Goal: Transaction & Acquisition: Subscribe to service/newsletter

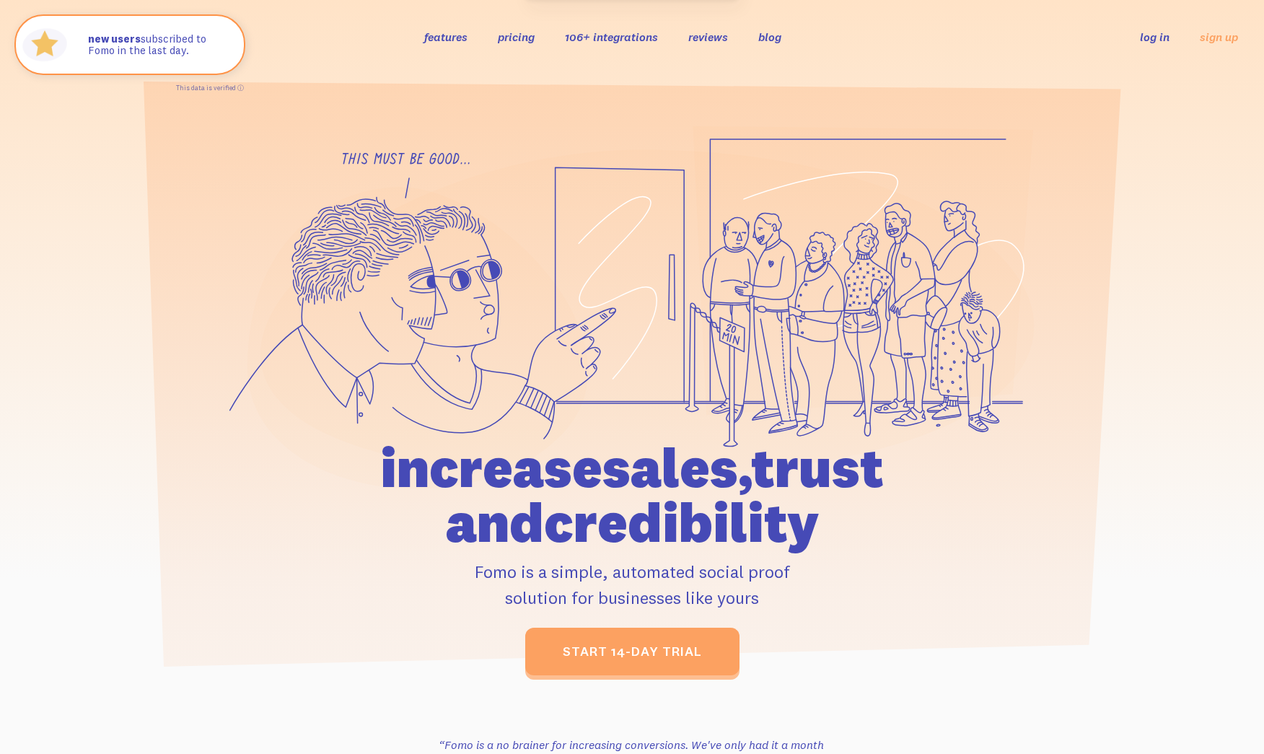
click at [531, 38] on link "pricing" at bounding box center [516, 37] width 37 height 14
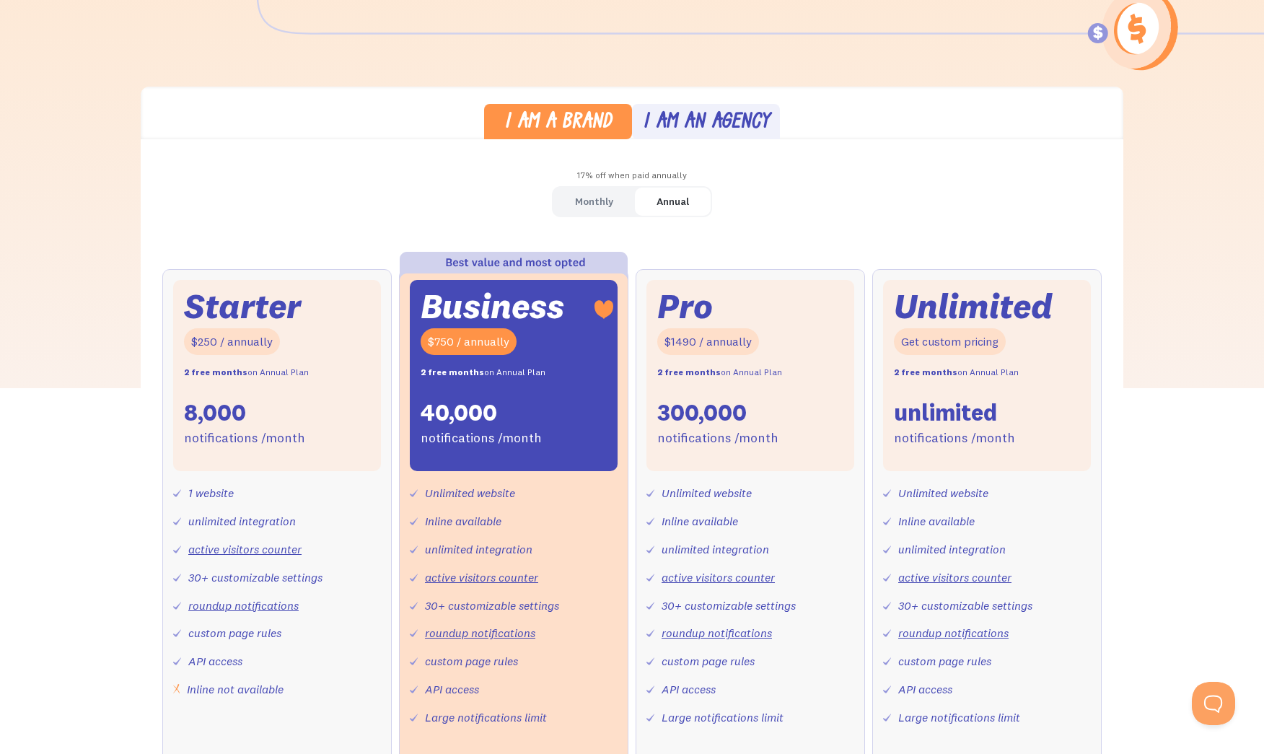
scroll to position [339, 0]
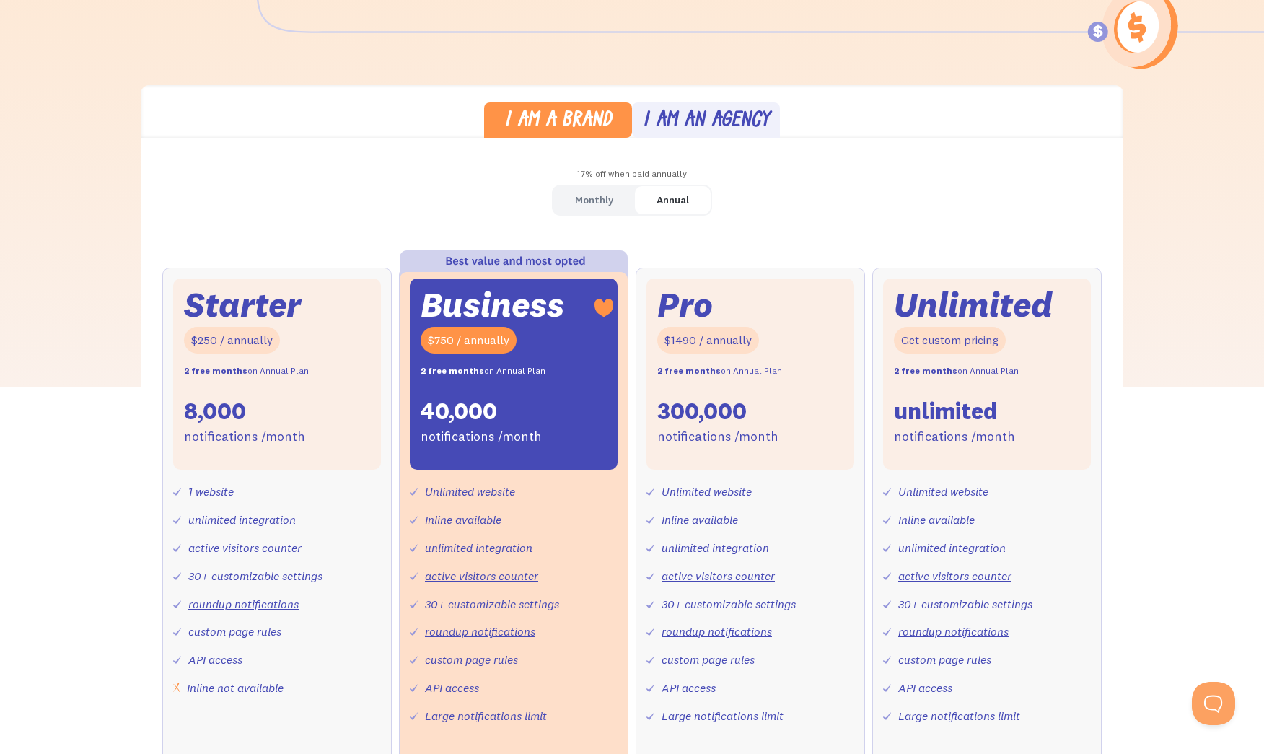
click at [611, 204] on div "Monthly" at bounding box center [594, 200] width 38 height 21
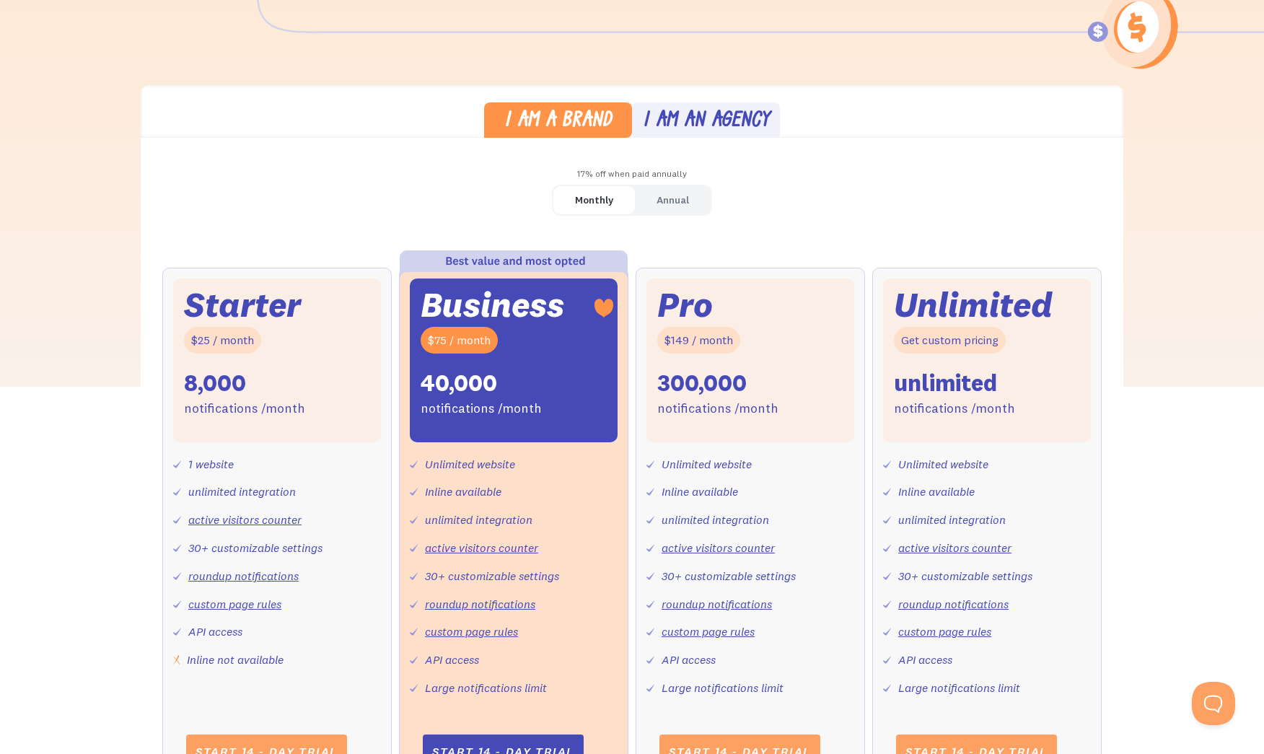
click at [651, 206] on link "Annual" at bounding box center [673, 200] width 76 height 28
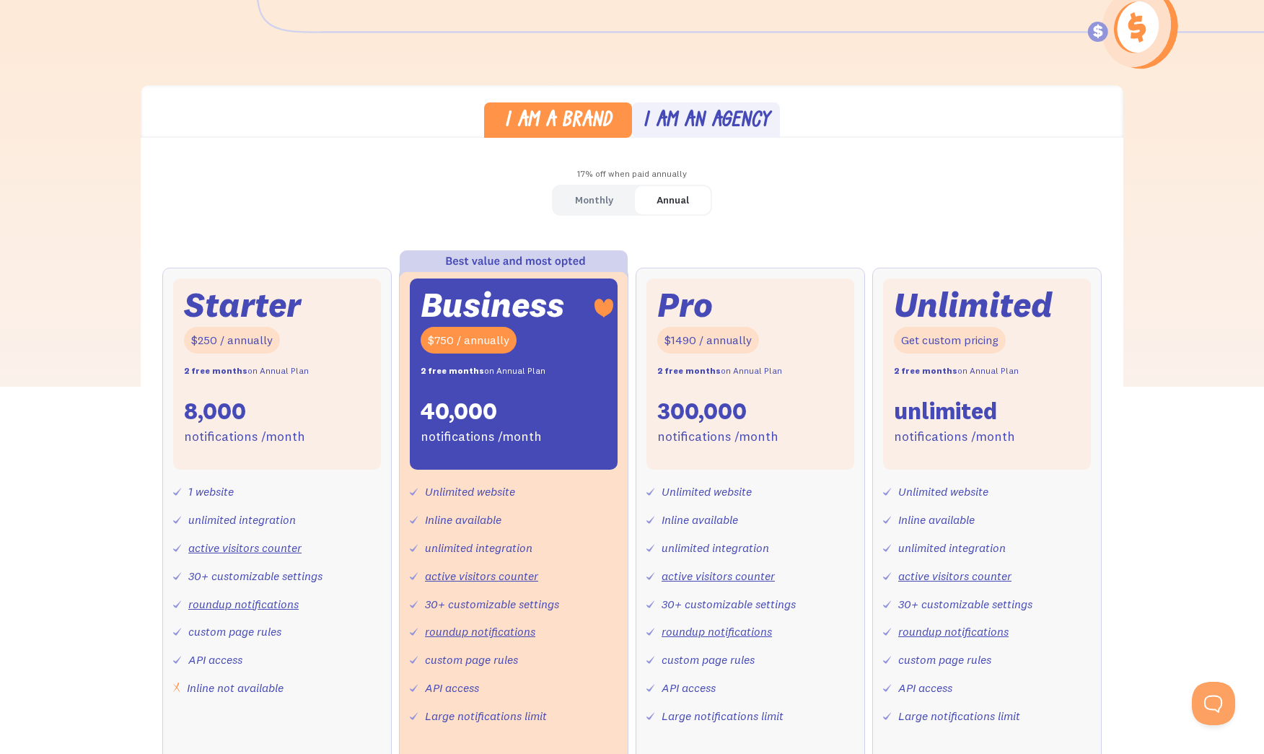
click at [699, 117] on div "I am an agency" at bounding box center [706, 121] width 127 height 21
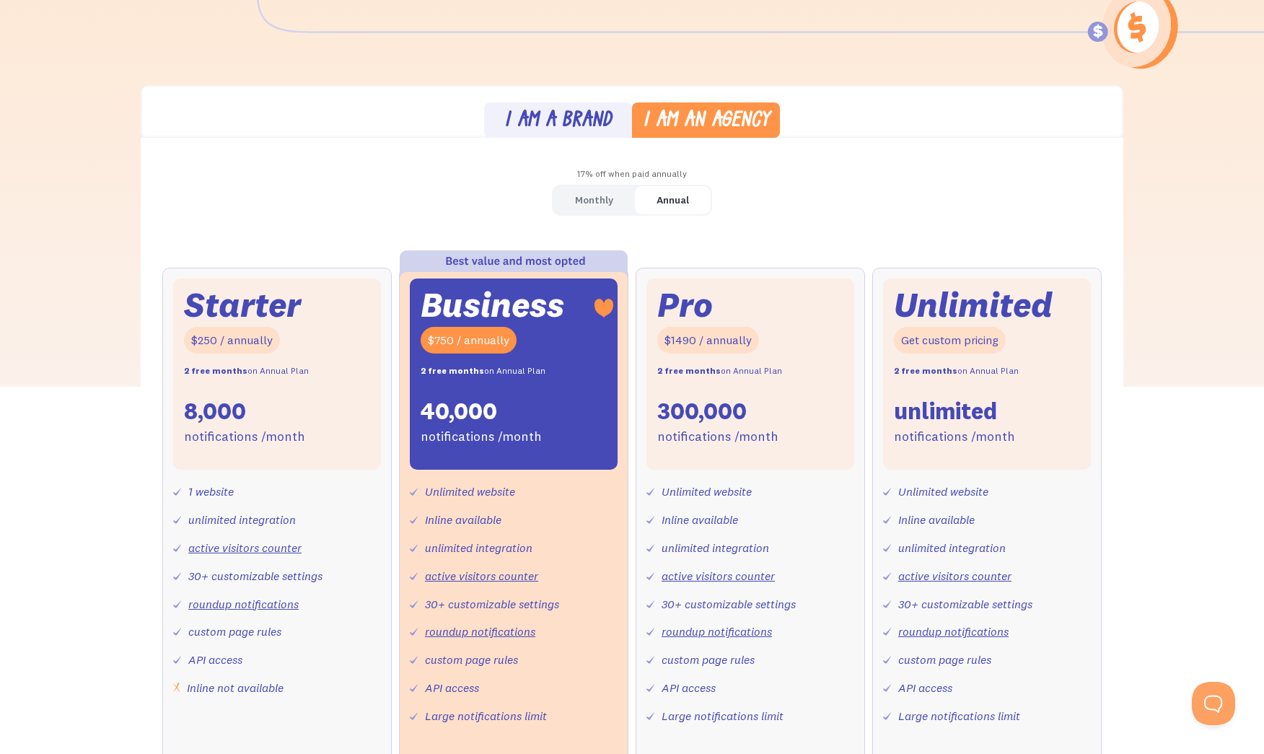
click at [539, 120] on div "I am a brand" at bounding box center [558, 121] width 108 height 21
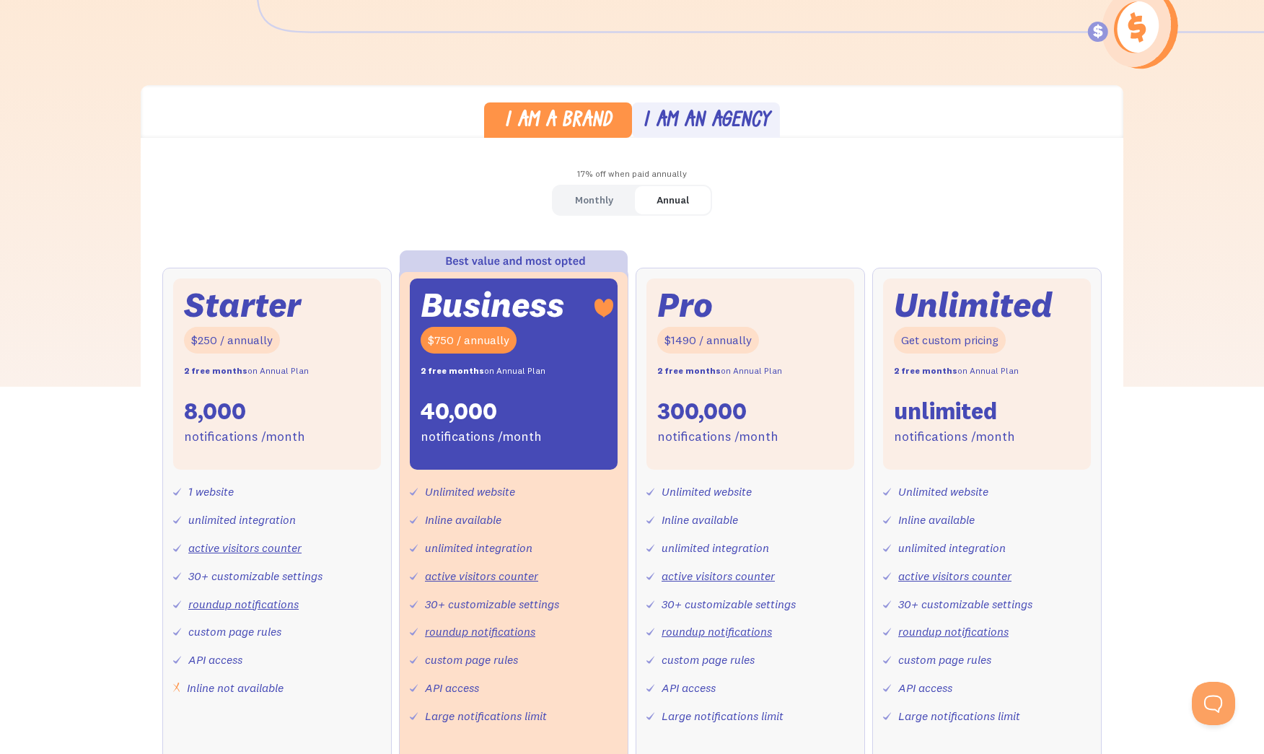
click at [697, 127] on div "I am an agency" at bounding box center [706, 121] width 127 height 21
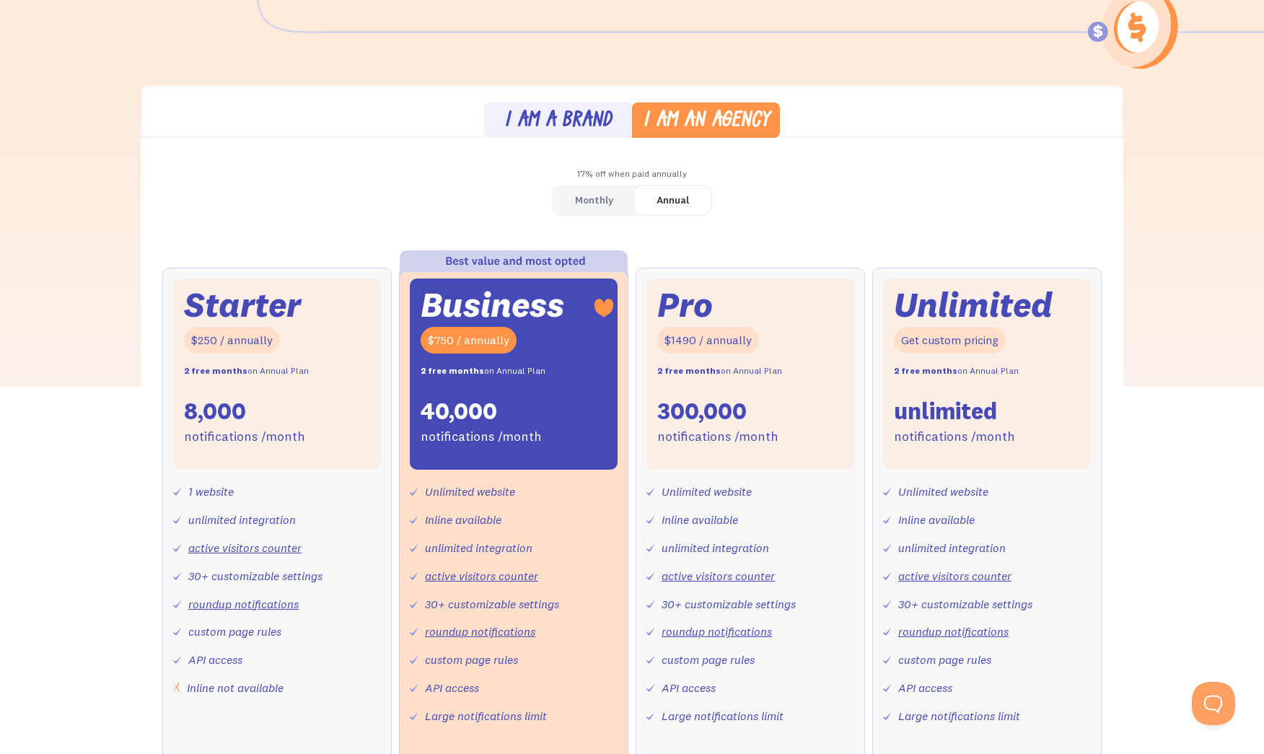
click at [571, 126] on div "I am a brand" at bounding box center [558, 121] width 108 height 21
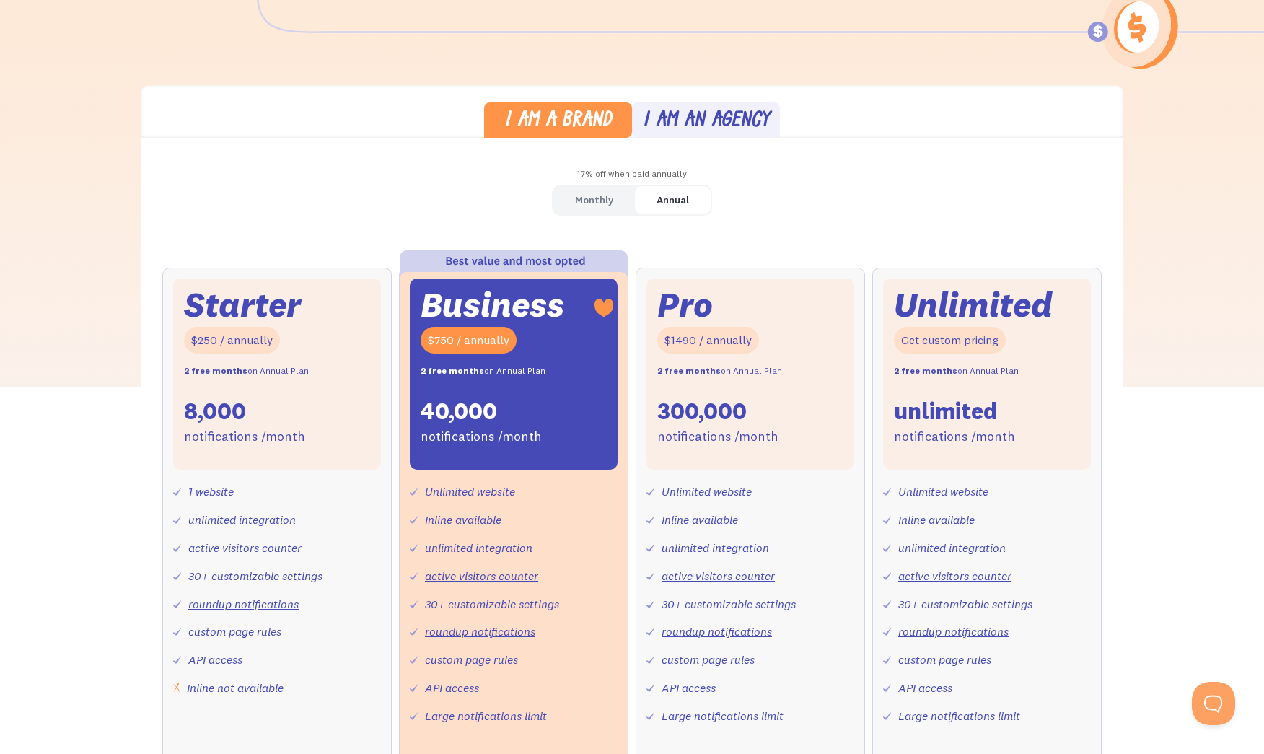
click at [683, 123] on div "I am an agency" at bounding box center [706, 121] width 127 height 21
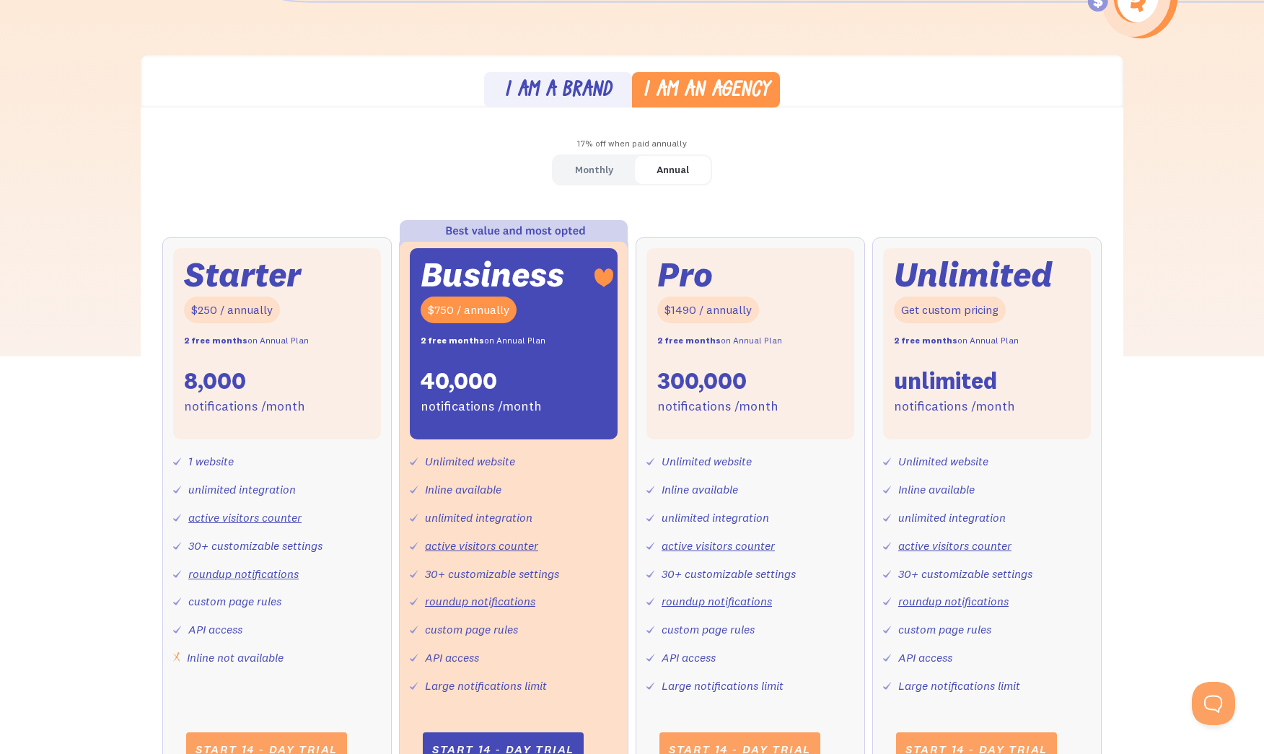
scroll to position [0, 0]
